Goal: Check status: Check status

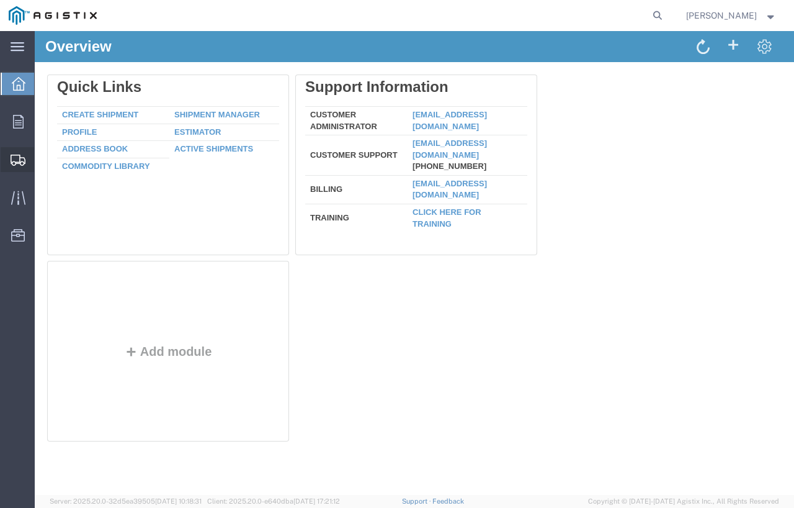
click at [43, 157] on span "Shipments" at bounding box center [38, 159] width 9 height 25
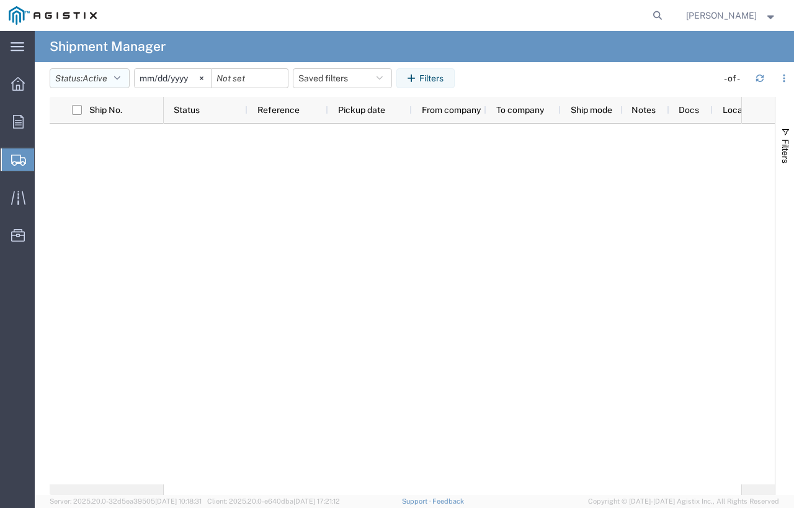
click at [81, 80] on button "Status: Active" at bounding box center [90, 78] width 80 height 20
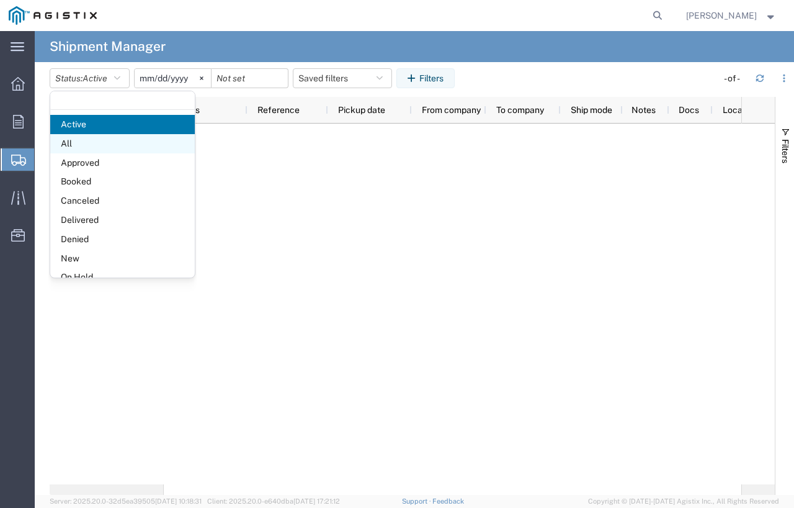
click at [91, 137] on span "All" at bounding box center [122, 143] width 145 height 19
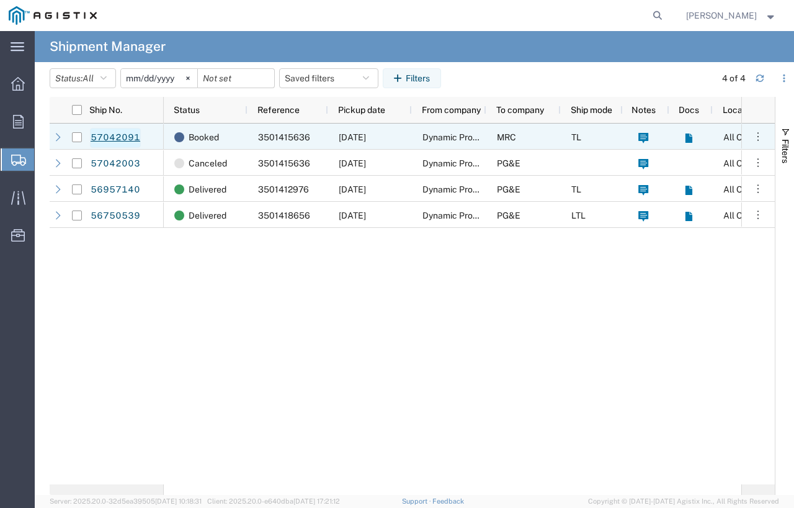
click at [120, 141] on link "57042091" at bounding box center [115, 138] width 51 height 20
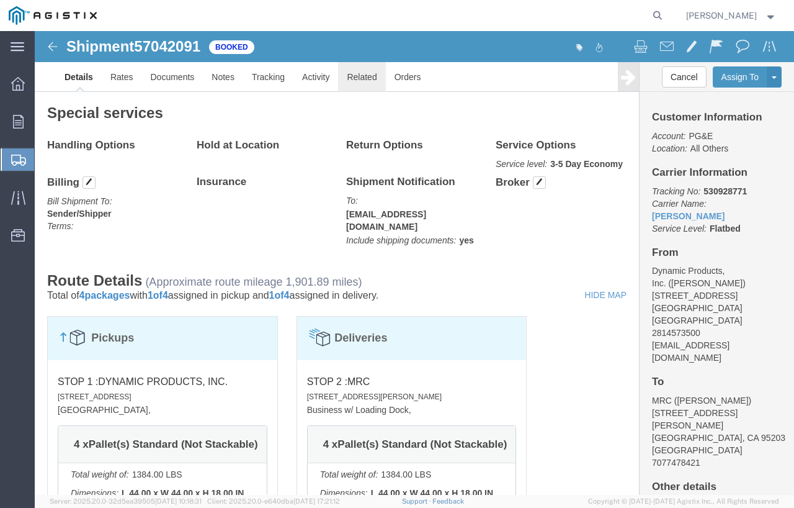
scroll to position [380, 0]
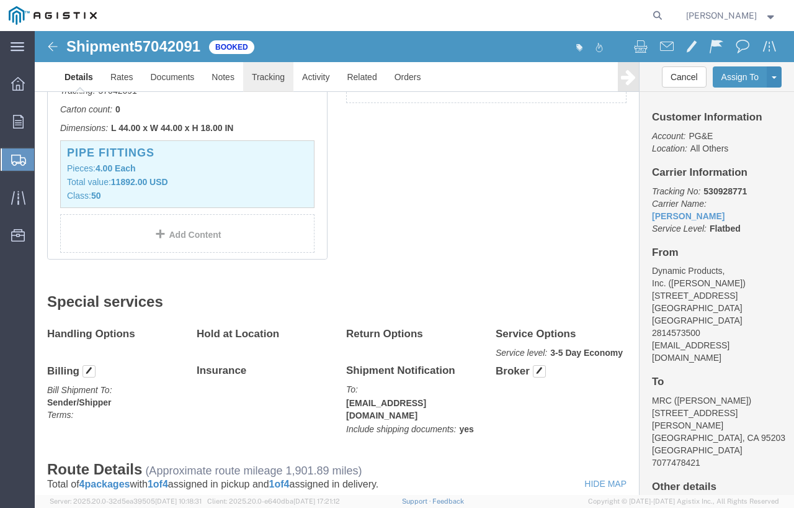
click link "Tracking"
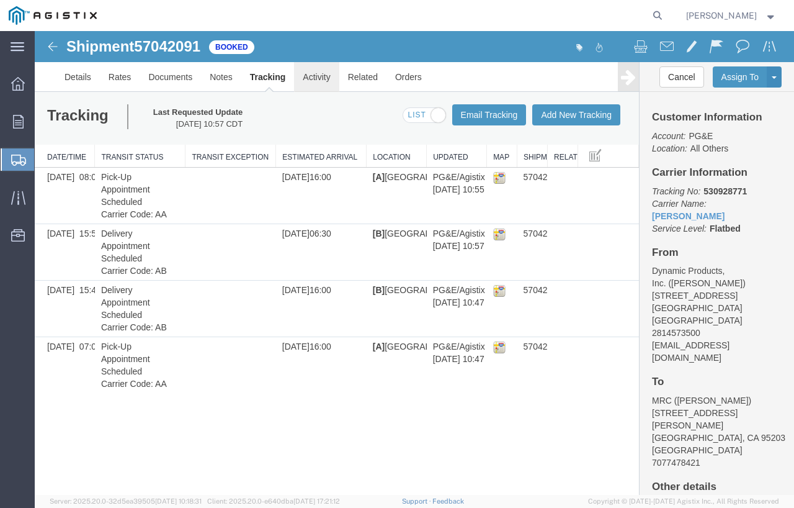
click at [323, 76] on link "Activity" at bounding box center [316, 77] width 45 height 30
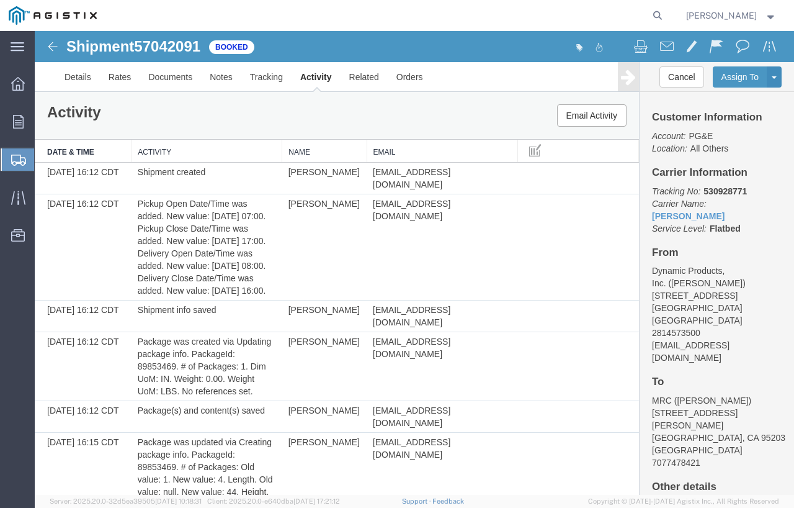
click at [323, 76] on link "Activity" at bounding box center [316, 77] width 49 height 30
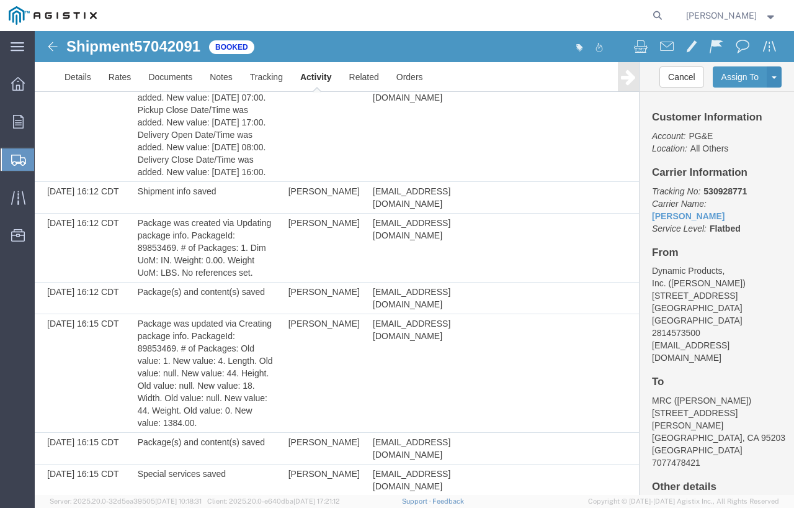
scroll to position [49, 0]
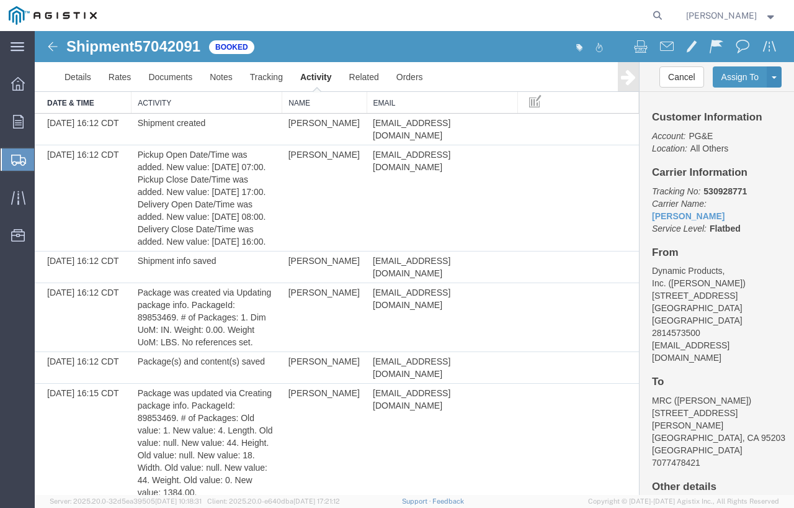
click at [735, 11] on span "[PERSON_NAME]" at bounding box center [721, 16] width 71 height 14
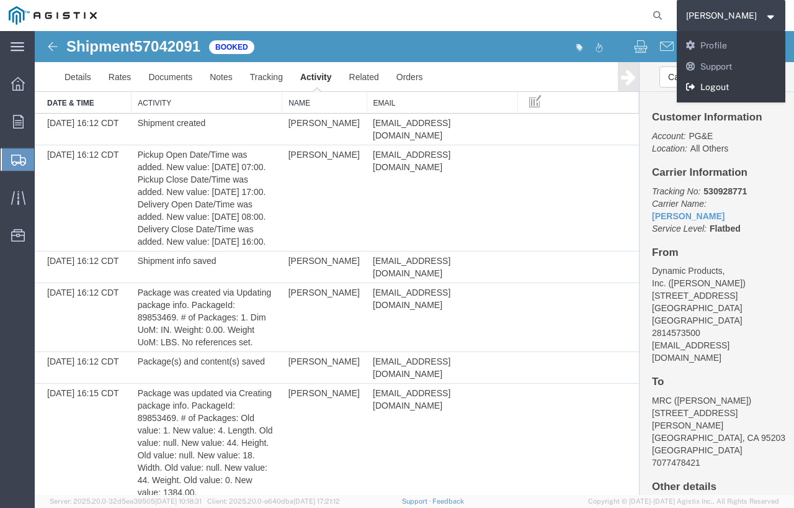
click at [763, 90] on link "Logout" at bounding box center [731, 87] width 109 height 21
